Goal: Task Accomplishment & Management: Manage account settings

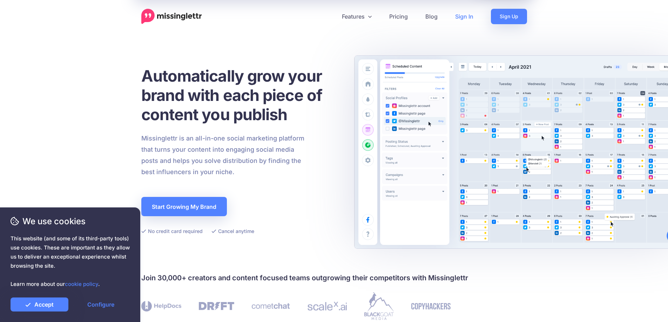
click at [464, 16] on link "Sign In" at bounding box center [464, 16] width 36 height 15
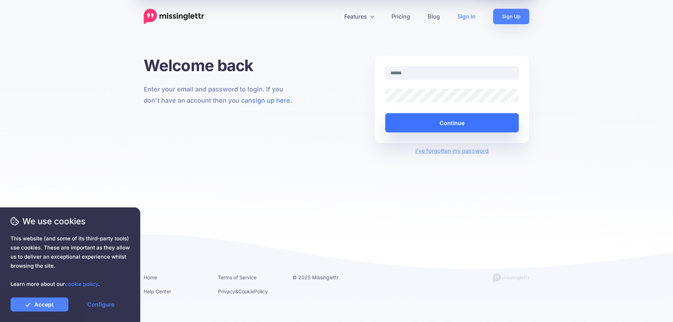
type input "**********"
click at [454, 127] on button "Continue" at bounding box center [452, 122] width 134 height 19
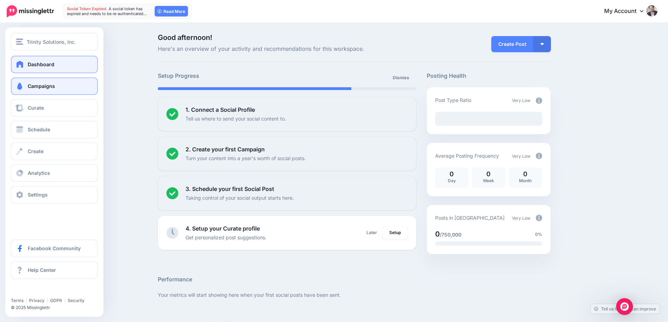
click at [25, 91] on link "Campaigns" at bounding box center [54, 86] width 87 height 18
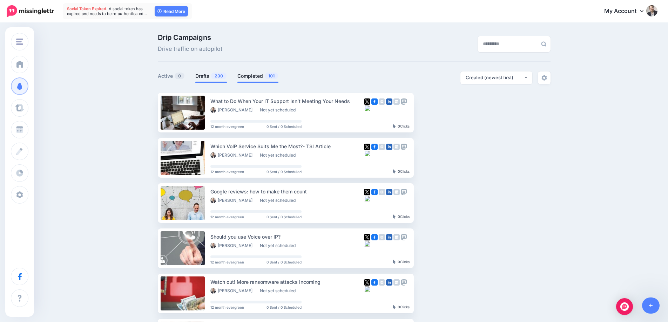
click at [263, 75] on link "Completed 101" at bounding box center [257, 76] width 41 height 8
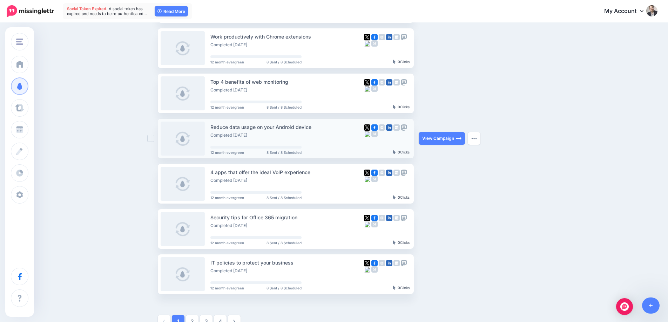
scroll to position [280, 0]
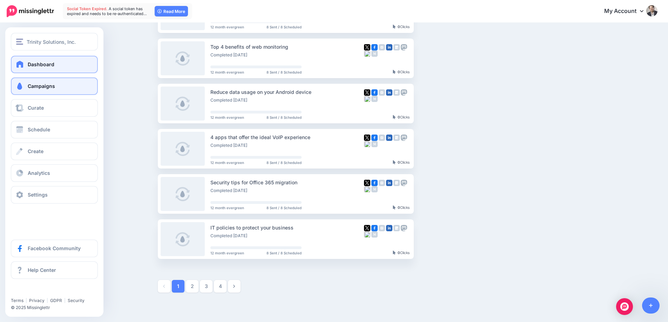
click at [34, 68] on link "Dashboard" at bounding box center [54, 65] width 87 height 18
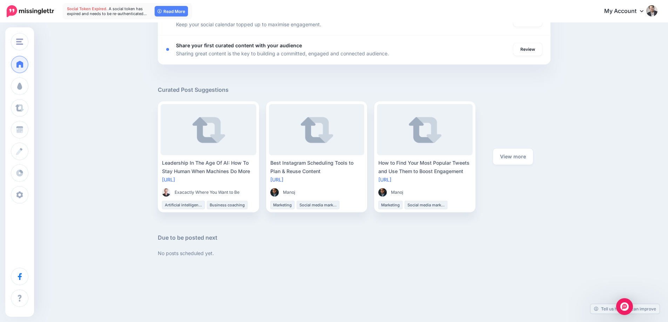
scroll to position [401, 0]
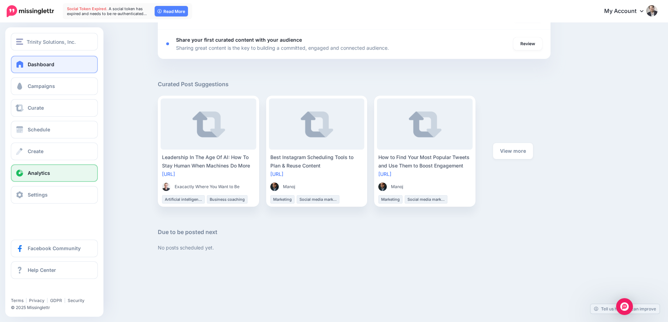
click at [45, 172] on span "Analytics" at bounding box center [39, 173] width 22 height 6
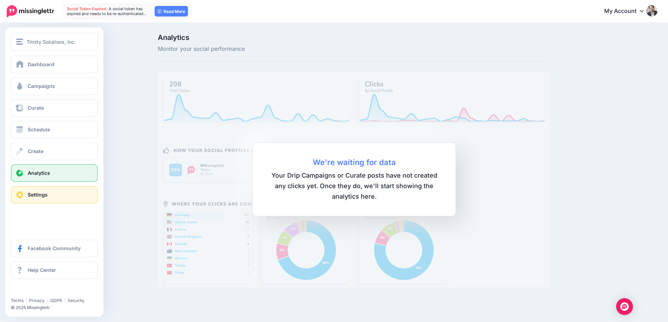
click at [19, 199] on link "Settings" at bounding box center [54, 195] width 87 height 18
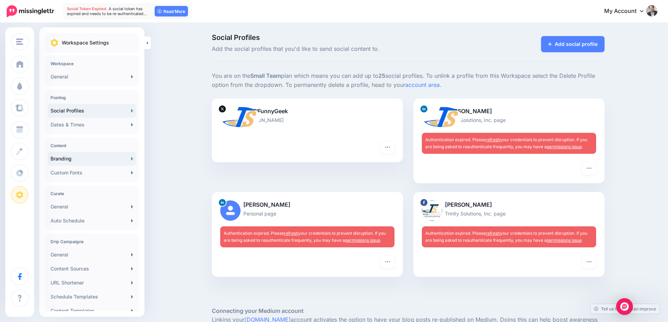
click at [109, 158] on link "Branding" at bounding box center [92, 159] width 88 height 14
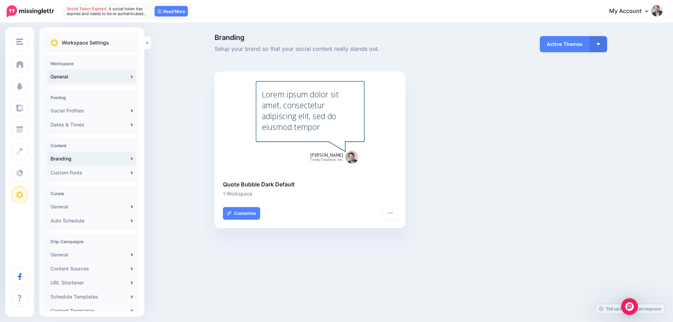
click at [92, 79] on link "General" at bounding box center [92, 77] width 88 height 14
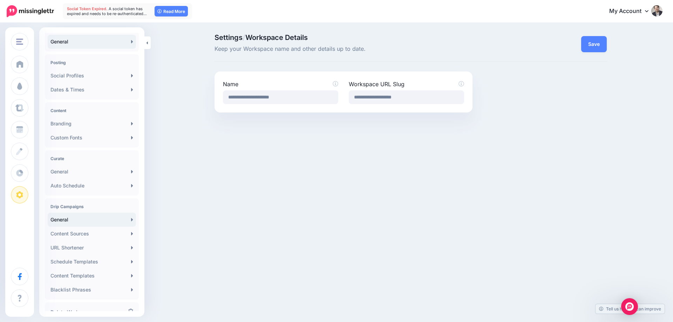
scroll to position [63, 0]
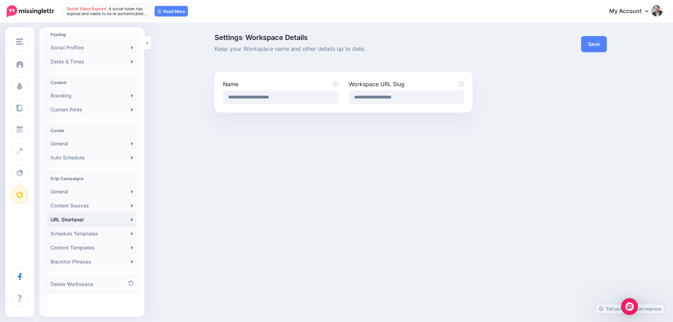
click at [101, 223] on link "URL Shortener" at bounding box center [92, 220] width 88 height 14
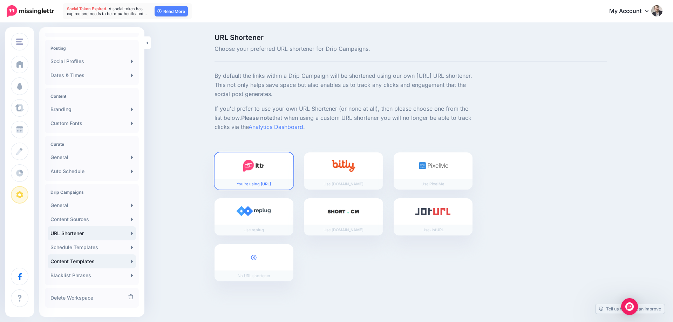
scroll to position [63, 0]
